Goal: Transaction & Acquisition: Purchase product/service

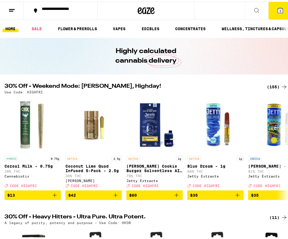
click at [280, 8] on span "5" at bounding box center [281, 9] width 2 height 3
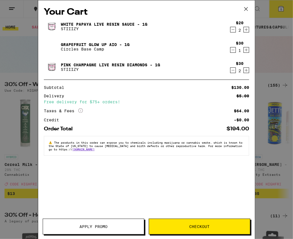
click at [236, 29] on div "2" at bounding box center [240, 30] width 8 height 5
click at [233, 30] on icon "Decrement" at bounding box center [232, 29] width 5 height 7
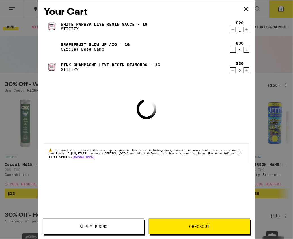
click at [233, 30] on icon "Decrement" at bounding box center [232, 29] width 5 height 7
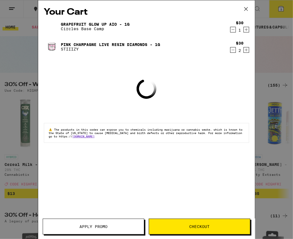
click at [233, 32] on icon "Decrement" at bounding box center [232, 29] width 5 height 7
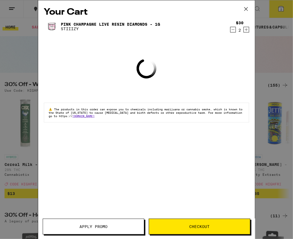
click at [233, 29] on icon "Decrement" at bounding box center [232, 29] width 5 height 7
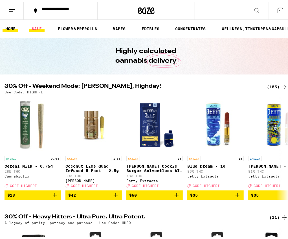
click at [36, 27] on link "SALE" at bounding box center [37, 27] width 16 height 7
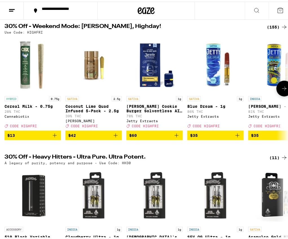
scroll to position [28, 0]
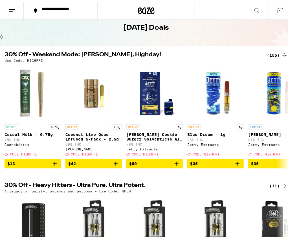
click at [267, 57] on div "(155)" at bounding box center [277, 53] width 21 height 7
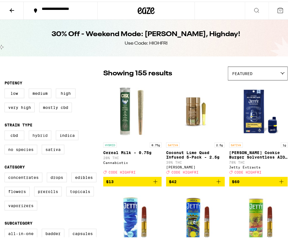
click at [39, 134] on label "Hybrid" at bounding box center [40, 134] width 23 height 10
click at [6, 130] on input "Hybrid" at bounding box center [6, 130] width 0 height 0
checkbox input "true"
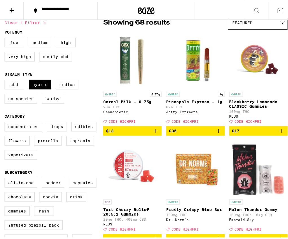
scroll to position [85, 0]
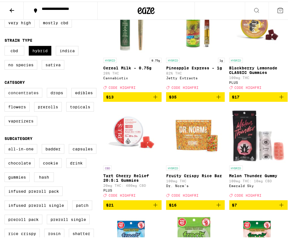
click at [24, 96] on label "Concentrates" at bounding box center [24, 91] width 38 height 10
click at [6, 88] on input "Concentrates" at bounding box center [6, 87] width 0 height 0
checkbox input "true"
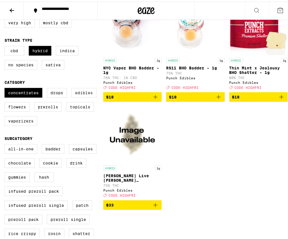
click at [87, 95] on label "Edibles" at bounding box center [83, 91] width 25 height 10
click at [6, 88] on input "Edibles" at bounding box center [6, 87] width 0 height 0
checkbox input "true"
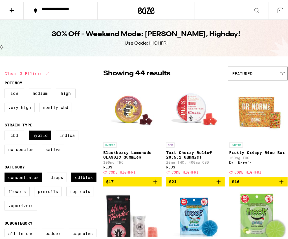
click at [278, 182] on icon "Add to bag" at bounding box center [281, 180] width 7 height 7
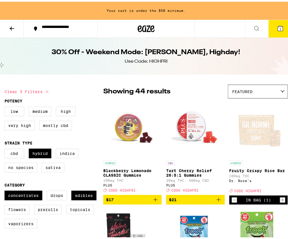
click at [13, 23] on icon at bounding box center [11, 26] width 7 height 7
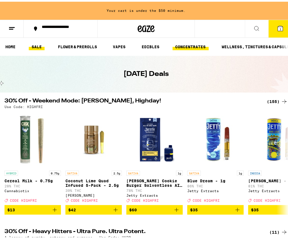
click at [195, 46] on link "CONCENTRATES" at bounding box center [191, 45] width 36 height 7
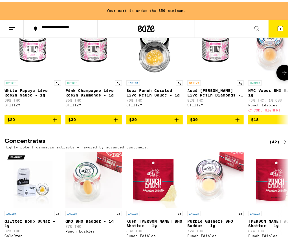
scroll to position [141, 0]
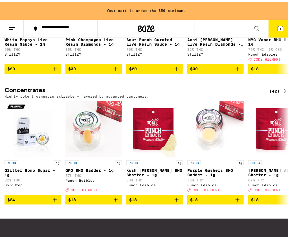
click at [274, 91] on div "(42)" at bounding box center [279, 89] width 18 height 7
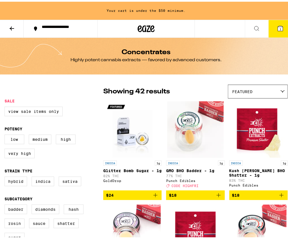
scroll to position [56, 0]
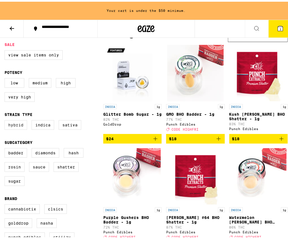
click at [21, 128] on label "Hybrid" at bounding box center [16, 124] width 23 height 10
click at [6, 120] on input "Hybrid" at bounding box center [6, 119] width 0 height 0
checkbox input "true"
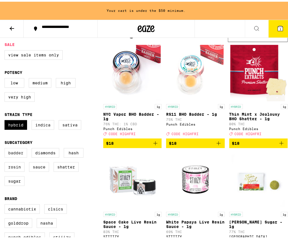
click at [21, 156] on label "Badder" at bounding box center [16, 152] width 23 height 10
click at [6, 148] on input "Badder" at bounding box center [6, 147] width 0 height 0
checkbox input "true"
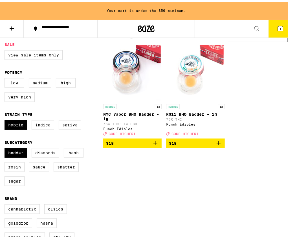
click at [45, 156] on label "Diamonds" at bounding box center [46, 152] width 28 height 10
click at [6, 148] on input "Diamonds" at bounding box center [6, 147] width 0 height 0
checkbox input "true"
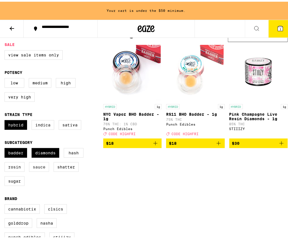
click at [40, 169] on label "Sauce" at bounding box center [39, 166] width 20 height 10
click at [6, 148] on input "Sauce" at bounding box center [6, 147] width 0 height 0
checkbox input "true"
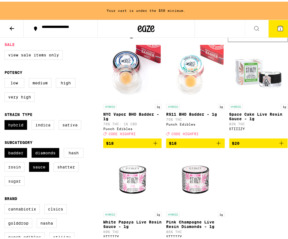
click at [14, 184] on label "Sugar" at bounding box center [15, 180] width 20 height 10
click at [6, 148] on input "Sugar" at bounding box center [6, 147] width 0 height 0
checkbox input "true"
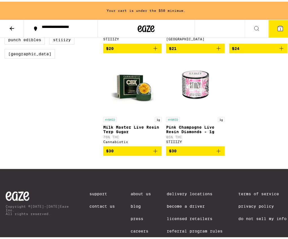
scroll to position [113, 0]
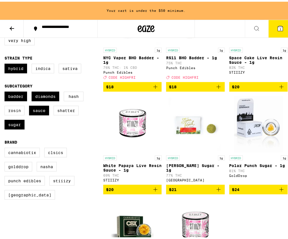
click at [155, 191] on icon "Add to bag" at bounding box center [155, 188] width 7 height 7
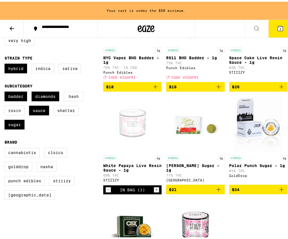
click at [155, 192] on icon "Increment" at bounding box center [156, 188] width 5 height 7
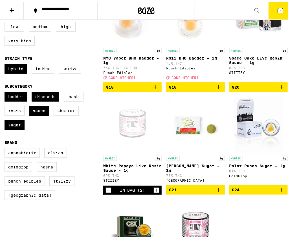
click at [155, 192] on icon "Increment" at bounding box center [156, 188] width 5 height 7
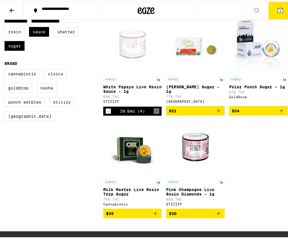
scroll to position [179, 0]
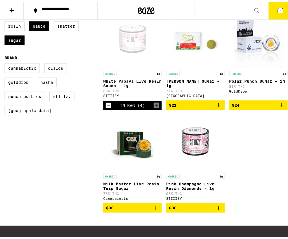
click at [218, 210] on icon "Add to bag" at bounding box center [218, 206] width 7 height 7
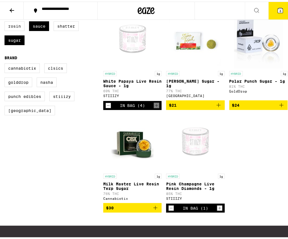
click at [218, 210] on icon "Increment" at bounding box center [219, 206] width 5 height 7
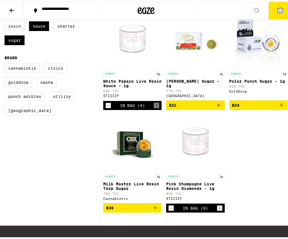
click at [169, 210] on icon "Decrement" at bounding box center [171, 206] width 5 height 7
click at [108, 107] on icon "Decrement" at bounding box center [108, 104] width 5 height 7
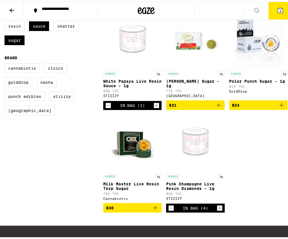
click at [108, 107] on icon "Decrement" at bounding box center [108, 104] width 5 height 7
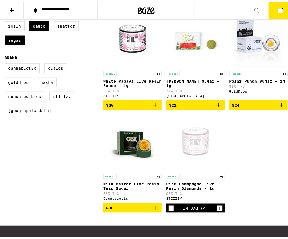
click at [108, 106] on span "$20" at bounding box center [110, 103] width 8 height 5
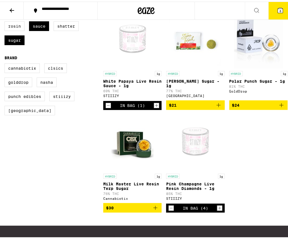
click at [108, 107] on icon "Decrement" at bounding box center [108, 104] width 5 height 7
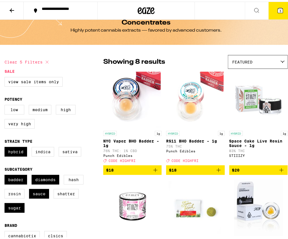
scroll to position [0, 0]
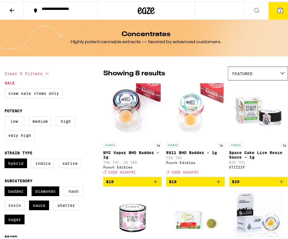
click at [12, 7] on icon at bounding box center [11, 8] width 7 height 7
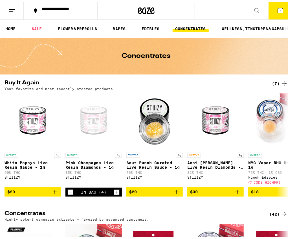
click at [119, 23] on ul "HOME SALE FLOWER & PREROLLS VAPES EDIBLES CONCENTRATES WELLNESS, TINCTURES & CA…" at bounding box center [146, 27] width 293 height 18
click at [121, 28] on link "VAPES" at bounding box center [119, 27] width 18 height 7
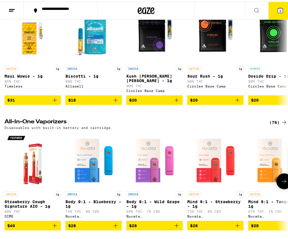
scroll to position [282, 0]
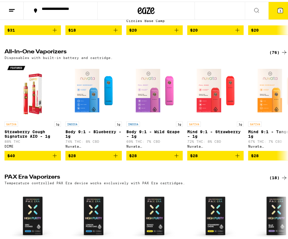
click at [270, 53] on div "(76)" at bounding box center [279, 50] width 18 height 7
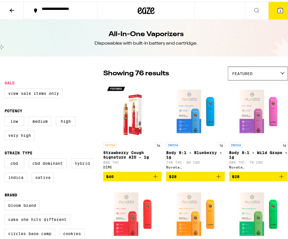
click at [82, 163] on label "Hybrid" at bounding box center [82, 162] width 23 height 10
click at [6, 158] on input "Hybrid" at bounding box center [6, 158] width 0 height 0
checkbox input "true"
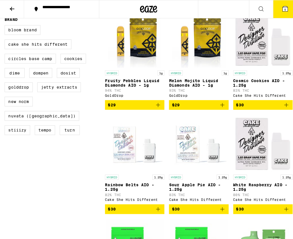
scroll to position [169, 0]
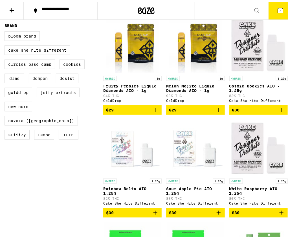
click at [278, 112] on icon "Add to bag" at bounding box center [281, 108] width 7 height 7
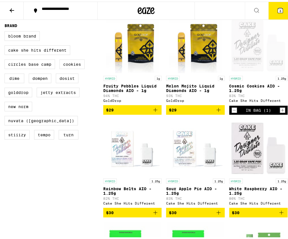
click at [280, 112] on icon "Increment" at bounding box center [282, 108] width 5 height 7
click at [280, 11] on span "7" at bounding box center [281, 9] width 2 height 3
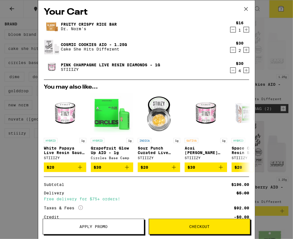
click at [230, 32] on icon "Decrement" at bounding box center [232, 29] width 5 height 7
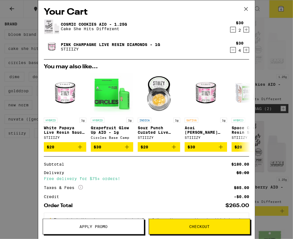
click at [230, 30] on icon "Decrement" at bounding box center [232, 29] width 5 height 7
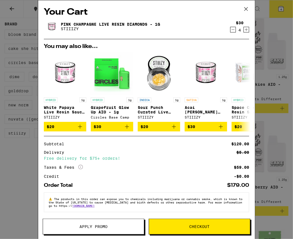
click at [253, 6] on button at bounding box center [246, 9] width 18 height 18
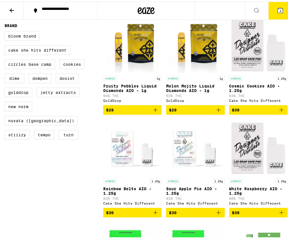
click at [278, 112] on icon "Add to bag" at bounding box center [281, 108] width 7 height 7
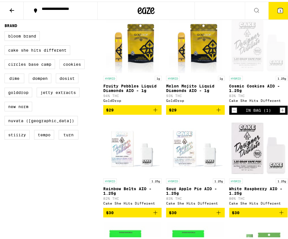
click at [280, 10] on span "5" at bounding box center [281, 9] width 2 height 3
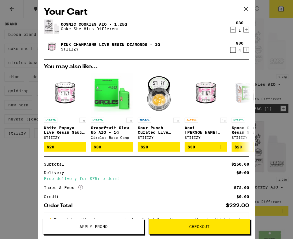
click at [188, 224] on button "Checkout" at bounding box center [199, 227] width 101 height 16
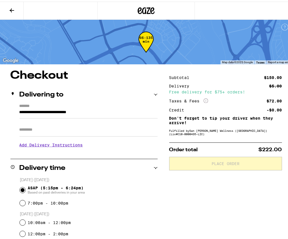
click at [43, 142] on h3 "Add Delivery Instructions" at bounding box center [88, 143] width 138 height 13
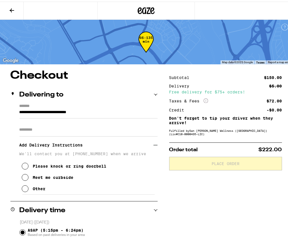
click at [22, 177] on icon at bounding box center [25, 176] width 7 height 7
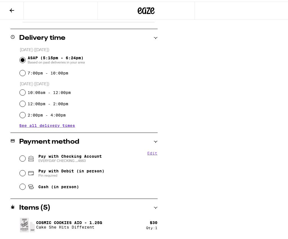
scroll to position [189, 0]
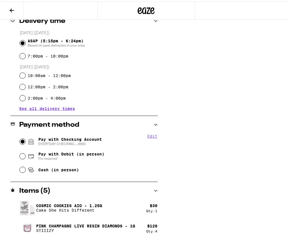
click at [20, 142] on input "Pay with Checking Account EVERYDAY CHECKING ...4663" at bounding box center [23, 140] width 6 height 6
radio input "true"
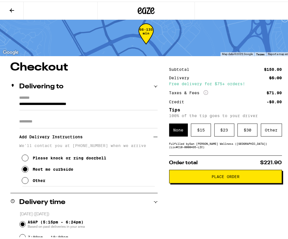
scroll to position [0, 0]
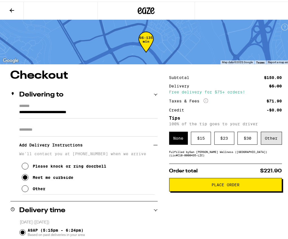
click at [267, 141] on div "Other" at bounding box center [271, 136] width 21 height 13
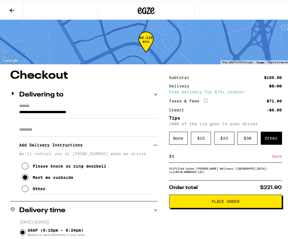
type input "5"
click at [274, 156] on div "Save" at bounding box center [277, 155] width 10 height 12
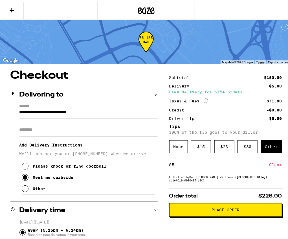
click at [233, 207] on button "Place Order" at bounding box center [225, 209] width 113 height 14
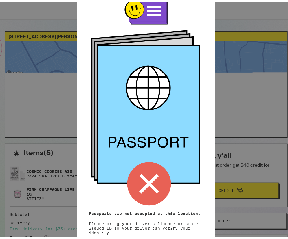
scroll to position [28, 0]
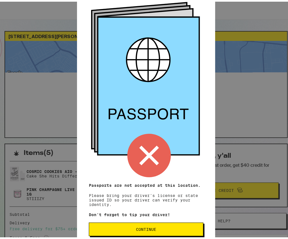
click at [162, 230] on span "Continue" at bounding box center [146, 228] width 105 height 4
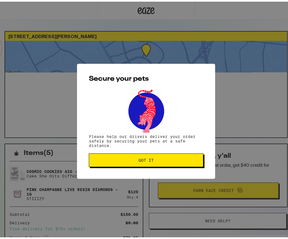
click at [140, 154] on button "Got it" at bounding box center [146, 159] width 115 height 14
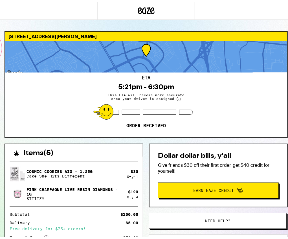
click at [138, 154] on div "Items ( 5 )" at bounding box center [74, 149] width 138 height 12
